Goal: Task Accomplishment & Management: Use online tool/utility

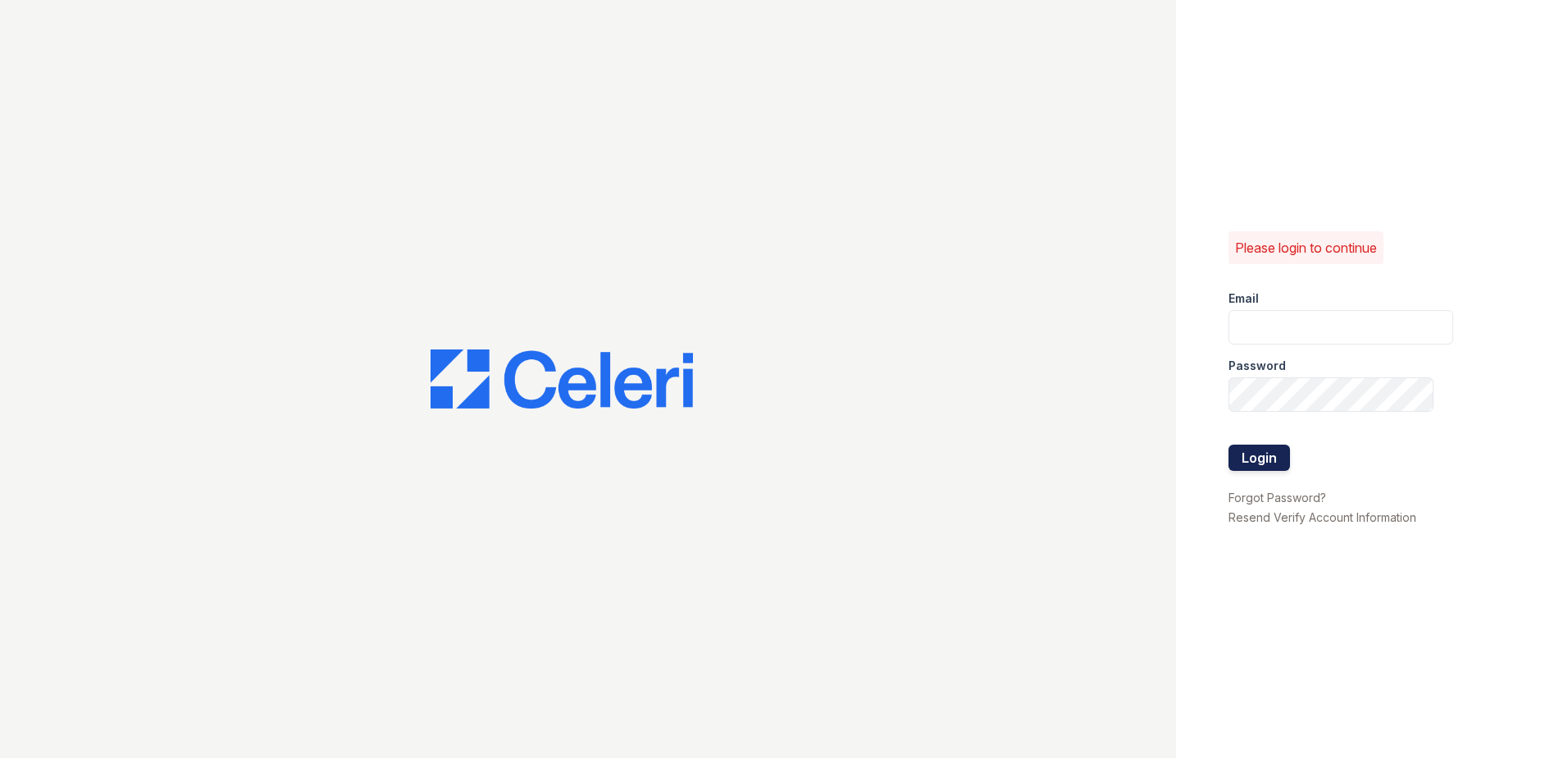
type input "[EMAIL_ADDRESS][DOMAIN_NAME]"
click at [1263, 456] on button "Login" at bounding box center [1258, 457] width 61 height 26
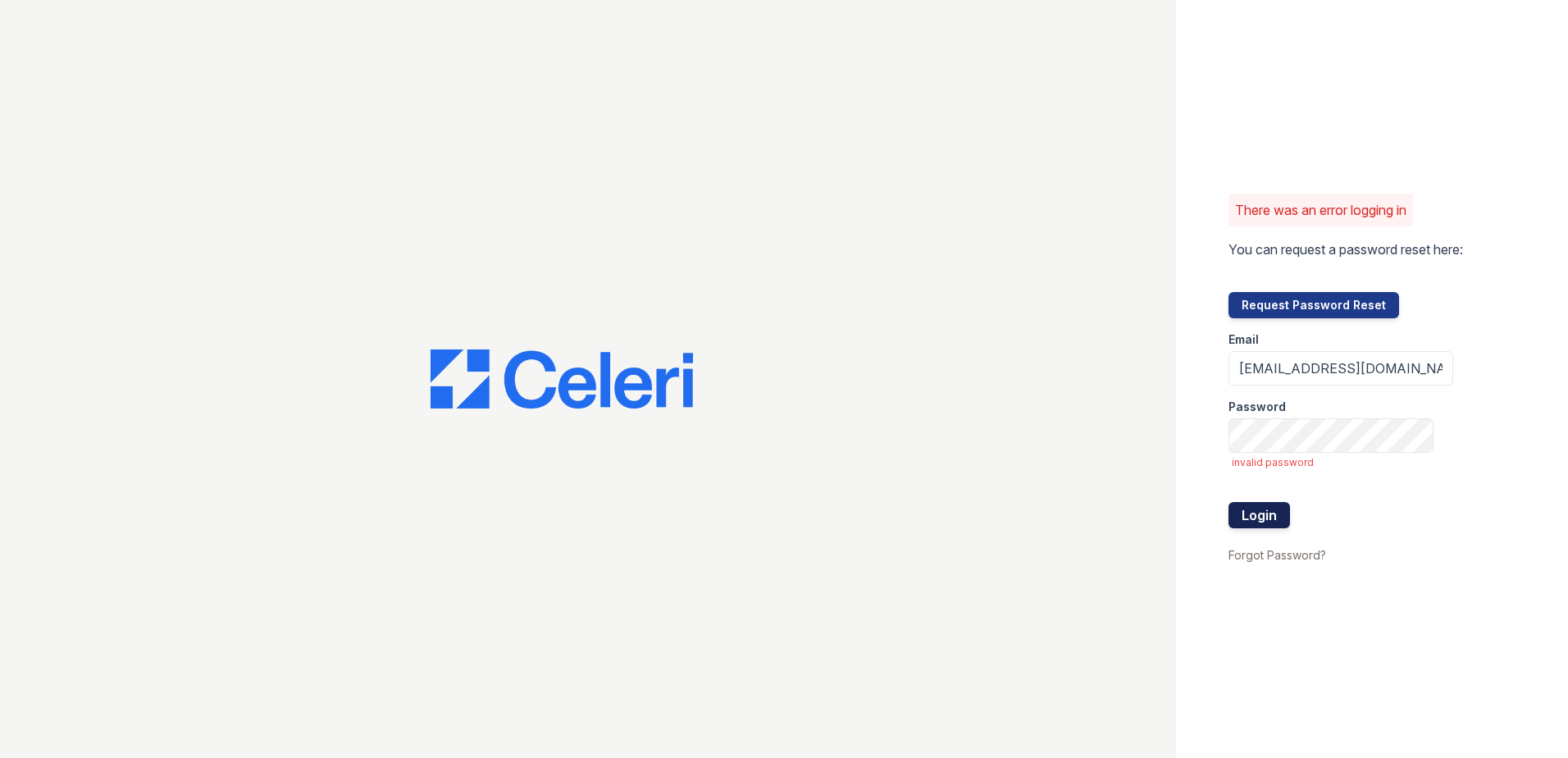
click at [1253, 511] on button "Login" at bounding box center [1258, 515] width 61 height 26
click at [1264, 519] on button "Login" at bounding box center [1258, 515] width 61 height 26
